Goal: Complete application form

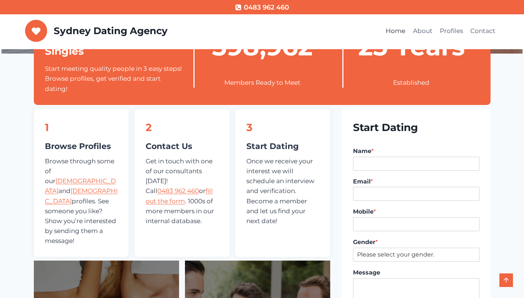
scroll to position [242, 0]
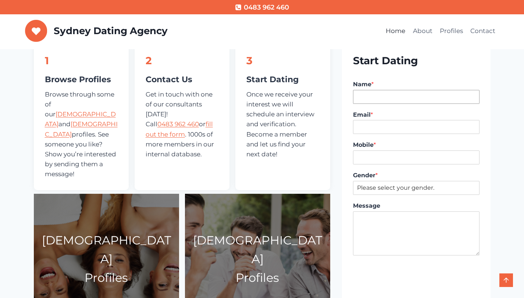
click at [370, 95] on input "Name *" at bounding box center [416, 97] width 126 height 14
type input "Vuk Podinic"
click at [378, 123] on input "Email *" at bounding box center [416, 127] width 126 height 14
type input "vuk@digitalpod.com.au"
click at [389, 162] on input "Mobile *" at bounding box center [416, 158] width 126 height 14
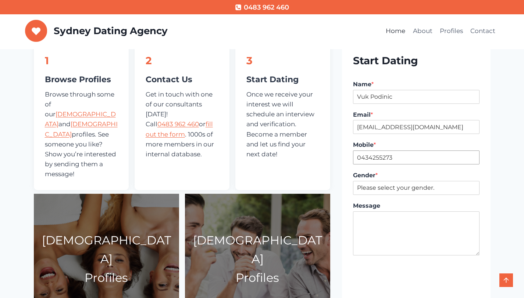
type input "0434255273"
click at [405, 187] on select "Please select your gender. Male Female" at bounding box center [416, 188] width 126 height 14
select select "[DEMOGRAPHIC_DATA]"
click at [353, 181] on select "Please select your gender. Male Female" at bounding box center [416, 188] width 126 height 14
click at [386, 226] on textarea "Message" at bounding box center [416, 234] width 126 height 44
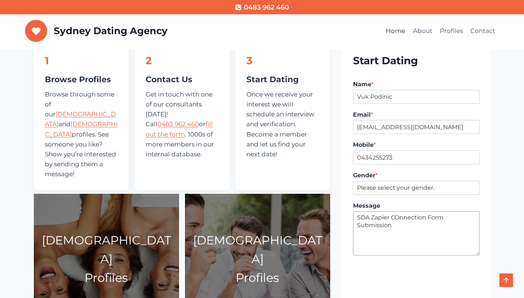
click at [400, 219] on textarea "SDA Zapier COnnection Form Submission" at bounding box center [416, 234] width 126 height 44
type textarea "SDA Zapier Connection Form Submission"
type input "1"
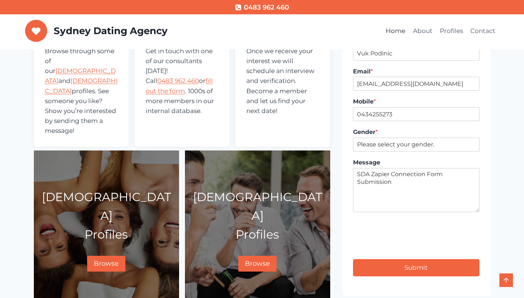
scroll to position [319, 0]
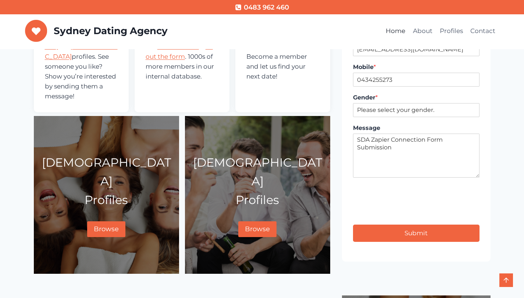
click at [432, 234] on button "Submit" at bounding box center [416, 233] width 126 height 17
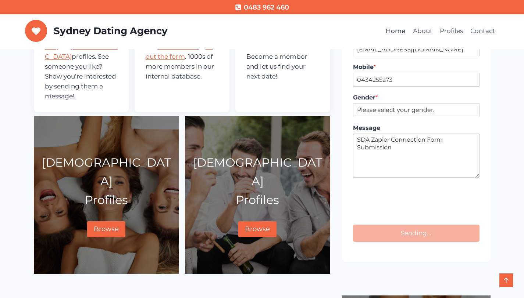
scroll to position [315, 0]
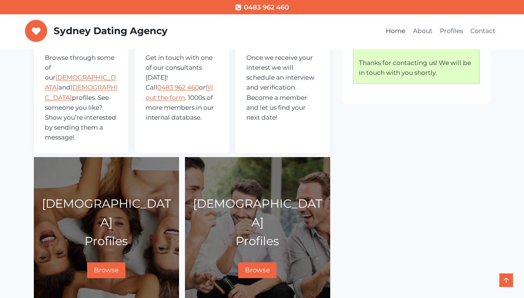
scroll to position [282, 0]
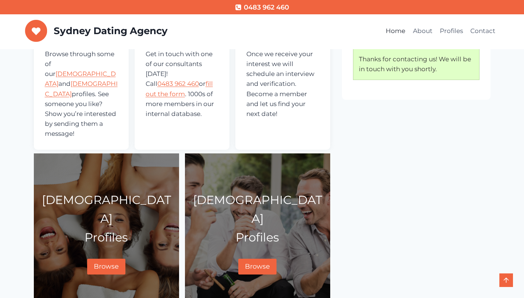
click at [473, 175] on div "Start Dating Thanks for contacting us! We will be in touch with you shortly." at bounding box center [416, 158] width 148 height 314
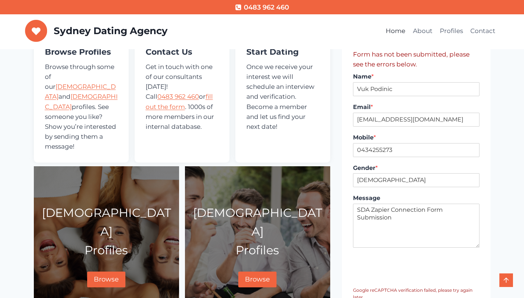
scroll to position [260, 0]
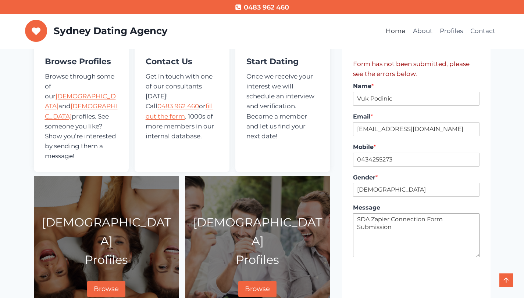
click at [412, 232] on textarea "SDA Zapier Connection Form Submission" at bounding box center [416, 236] width 126 height 44
type textarea "SDA Zapier Connection Form Submission v2"
click at [409, 206] on label "Message" at bounding box center [416, 208] width 126 height 8
click at [409, 214] on textarea "SDA Zapier Connection Form Submission" at bounding box center [416, 236] width 126 height 44
click at [397, 100] on input "Vuk Podinic" at bounding box center [416, 99] width 126 height 14
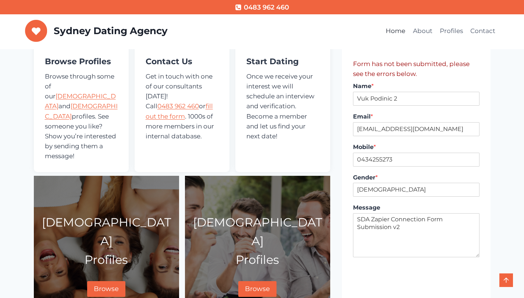
click at [412, 88] on label "Name *" at bounding box center [416, 87] width 126 height 8
click at [412, 92] on input "Vuk Podinic 2" at bounding box center [416, 99] width 126 height 14
type input "Vuk Podinic"
click at [416, 88] on label "Name *" at bounding box center [416, 87] width 126 height 8
click at [416, 92] on input "Vuk Podinic" at bounding box center [416, 99] width 126 height 14
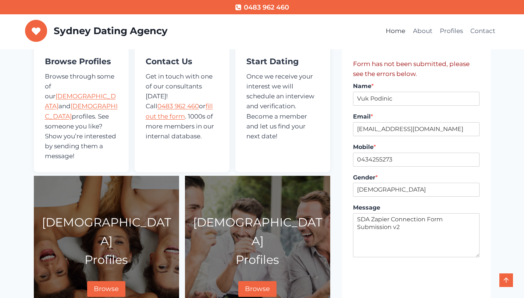
type input "1"
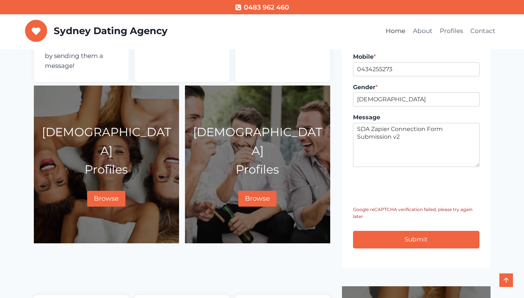
click at [407, 243] on button "Submit" at bounding box center [416, 239] width 126 height 17
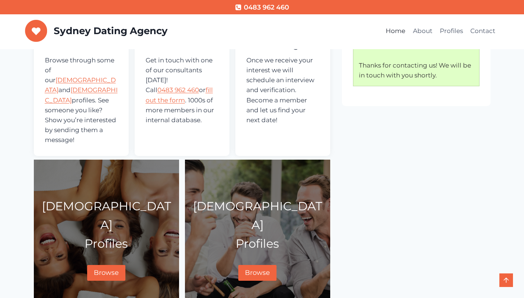
scroll to position [282, 0]
